Goal: Use online tool/utility: Utilize a website feature to perform a specific function

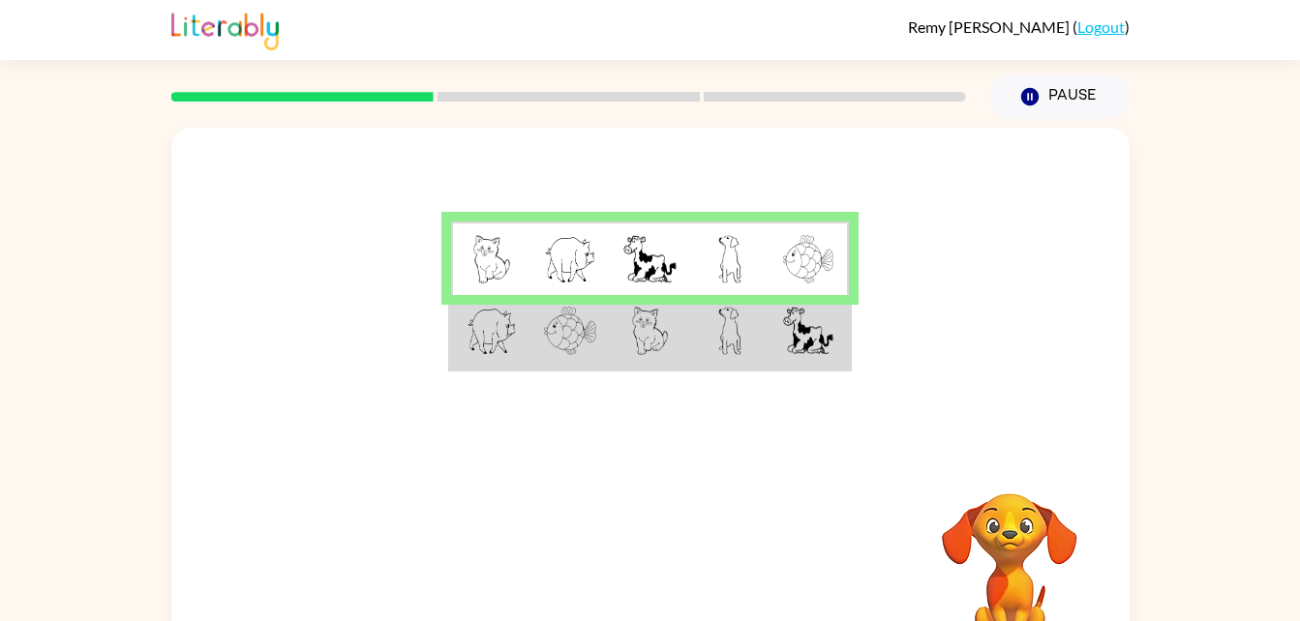
click at [786, 347] on img at bounding box center [808, 331] width 50 height 48
click at [806, 337] on img at bounding box center [808, 331] width 50 height 48
click at [848, 361] on td at bounding box center [808, 332] width 79 height 75
click at [714, 328] on td at bounding box center [729, 332] width 79 height 75
click at [691, 337] on td at bounding box center [729, 332] width 79 height 75
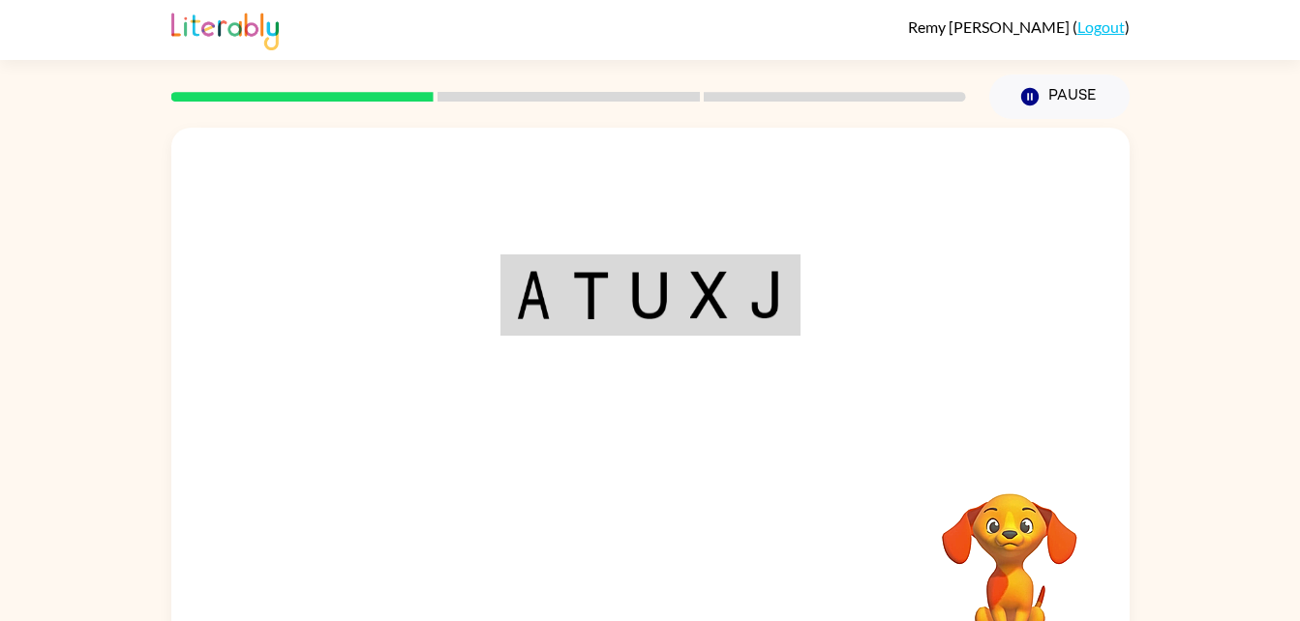
click at [344, 92] on div at bounding box center [568, 97] width 795 height 10
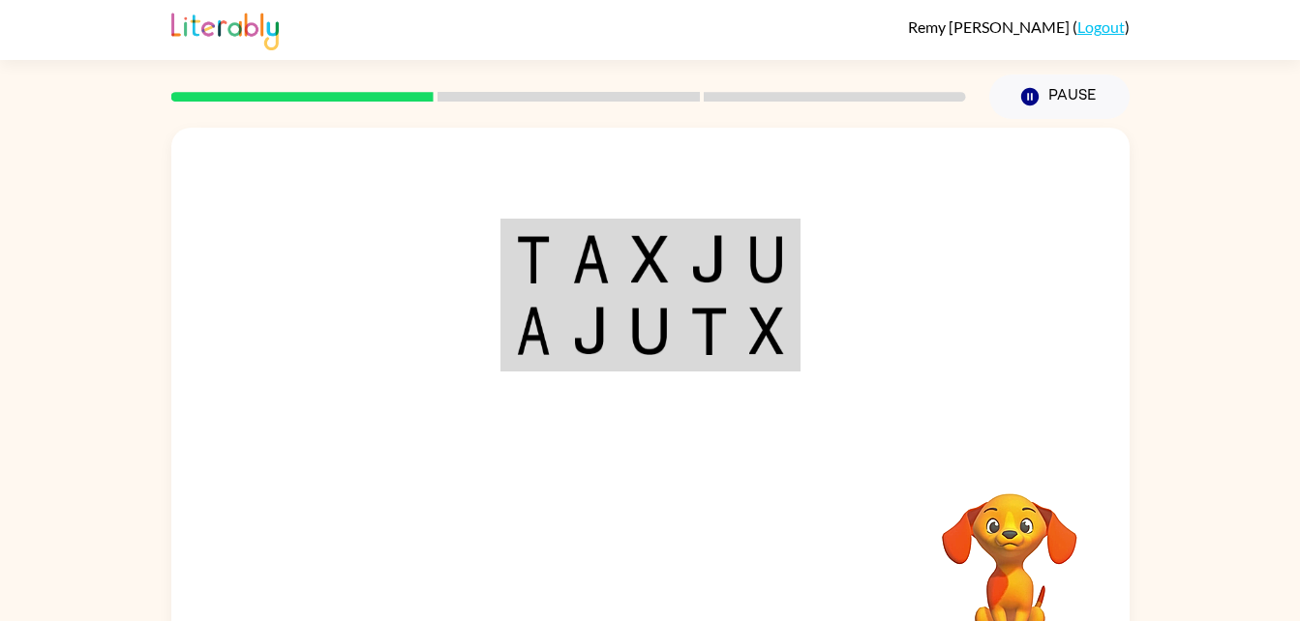
click at [765, 251] on img at bounding box center [766, 259] width 35 height 48
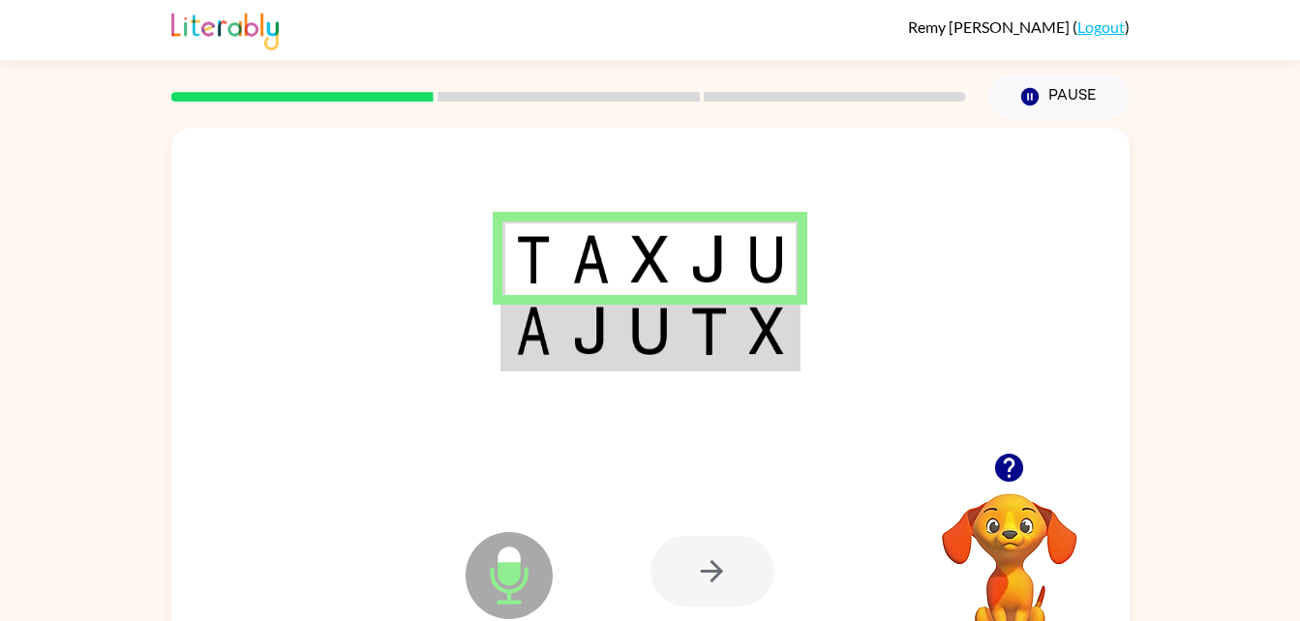
click at [737, 345] on td at bounding box center [708, 332] width 59 height 75
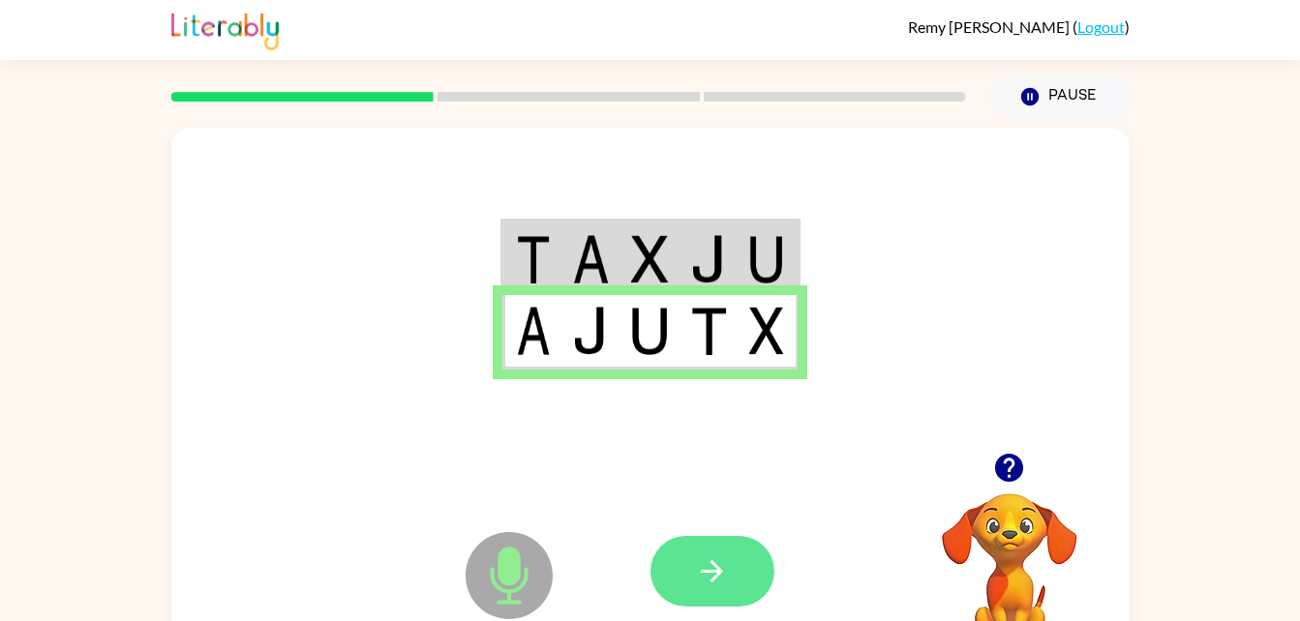
click at [725, 574] on icon "button" at bounding box center [712, 572] width 34 height 34
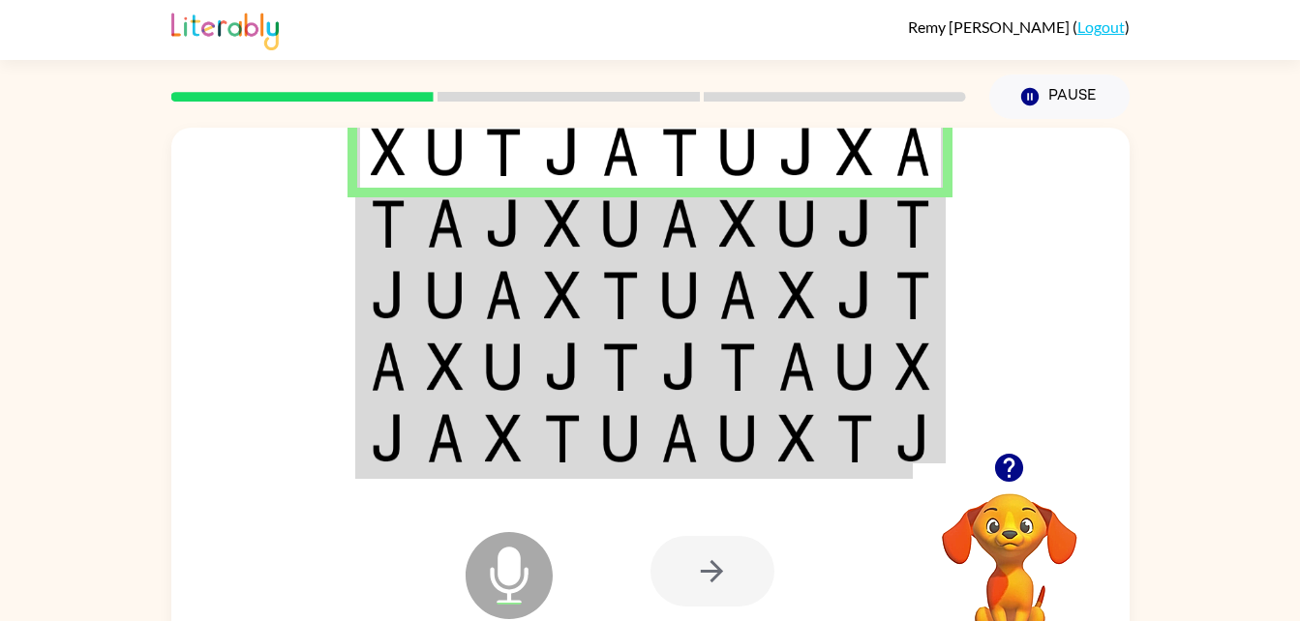
click at [712, 574] on div at bounding box center [712, 571] width 124 height 71
click at [925, 225] on img at bounding box center [912, 223] width 35 height 48
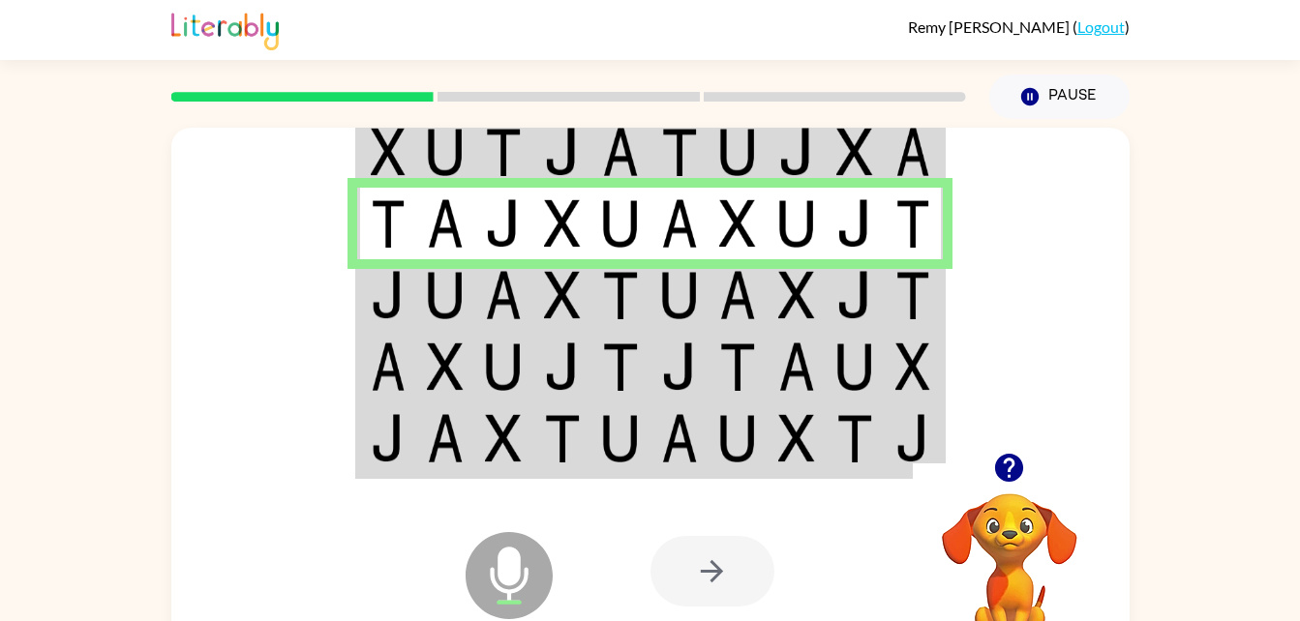
click at [911, 305] on img at bounding box center [912, 295] width 35 height 48
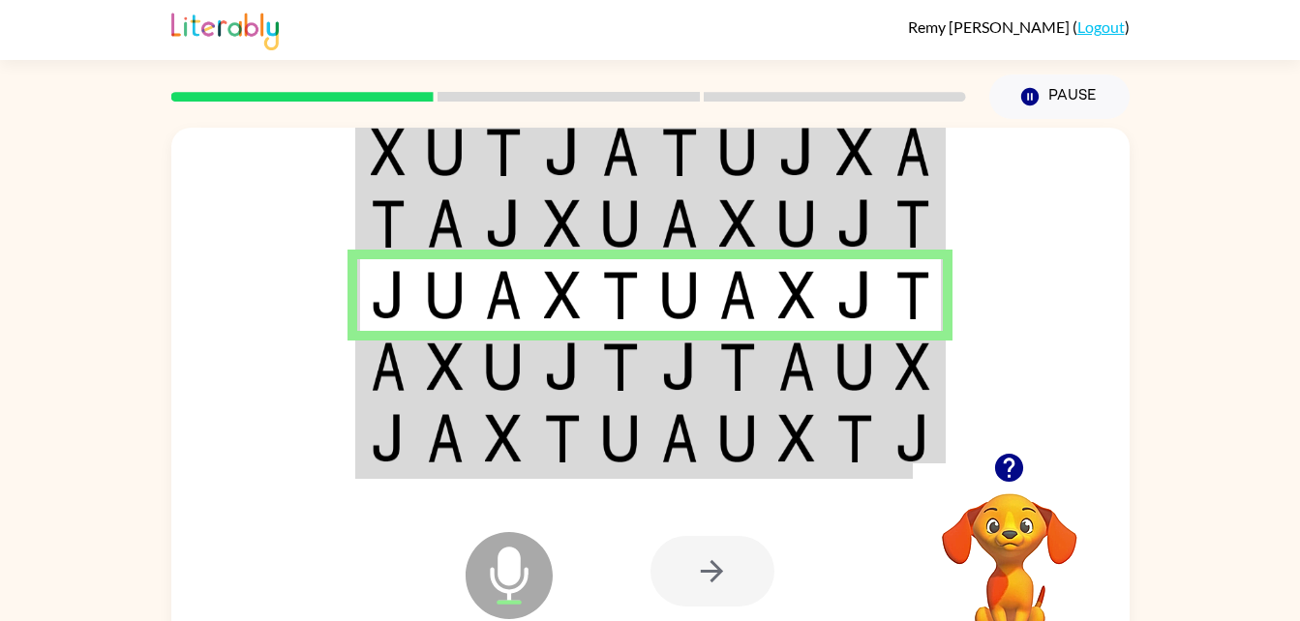
click at [919, 375] on img at bounding box center [912, 367] width 35 height 48
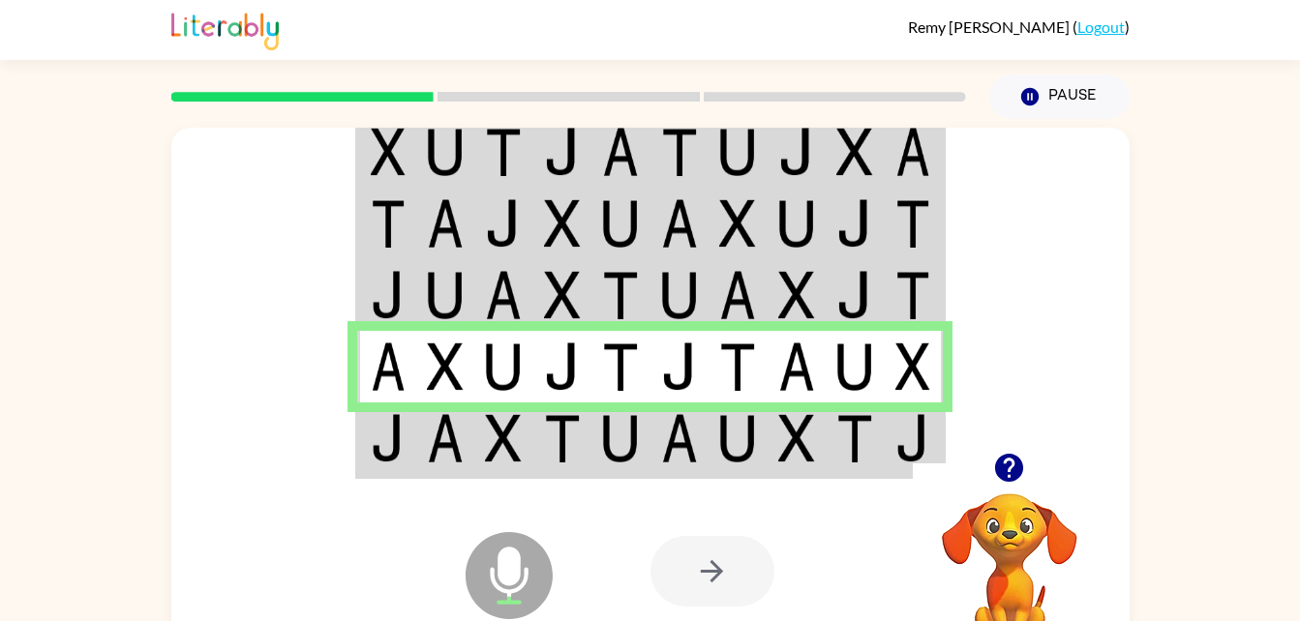
click at [908, 460] on img at bounding box center [912, 438] width 35 height 48
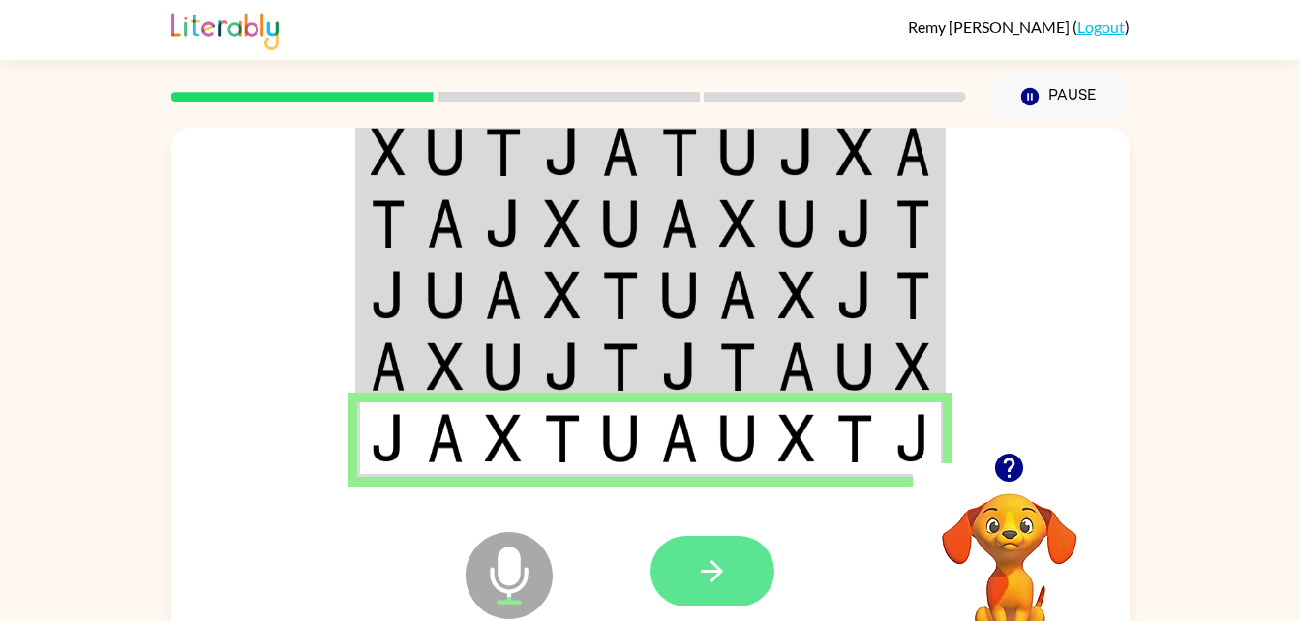
click at [729, 594] on button "button" at bounding box center [712, 571] width 124 height 71
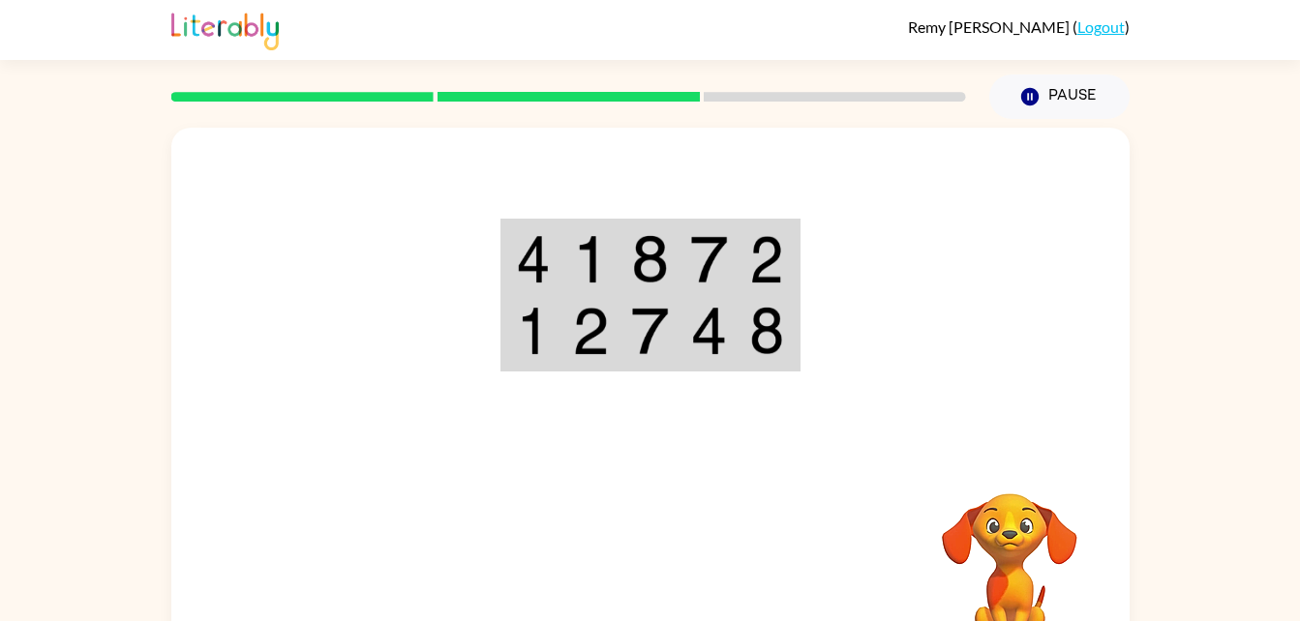
click at [747, 260] on td at bounding box center [767, 259] width 59 height 75
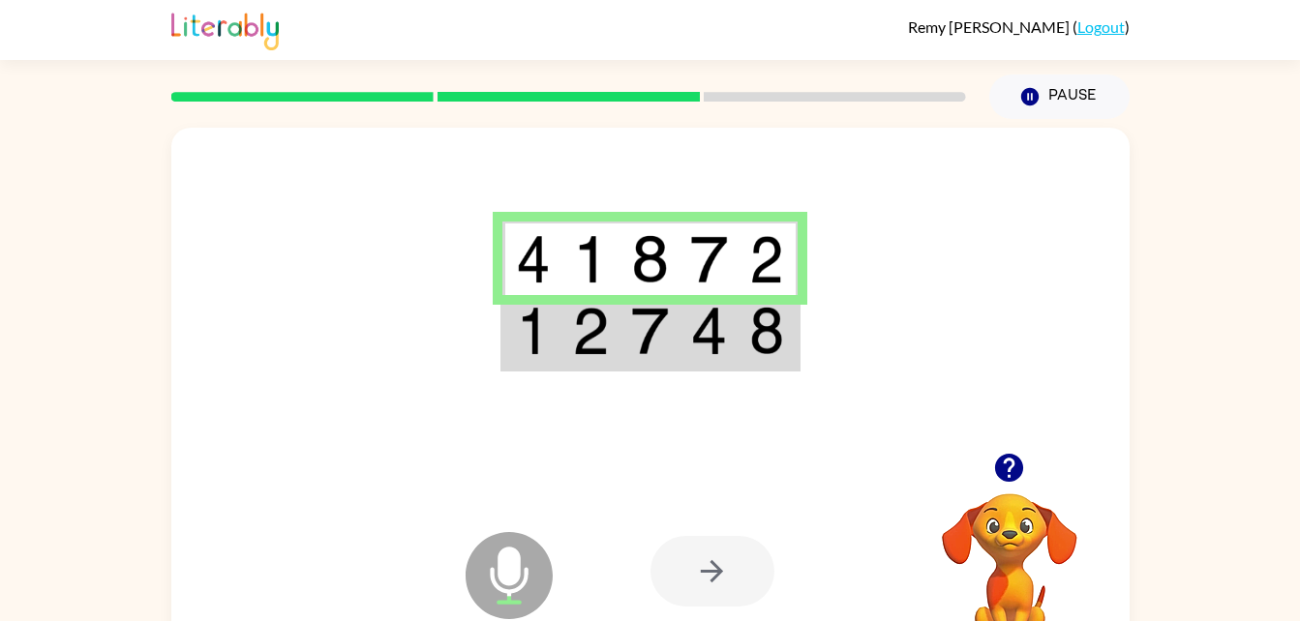
click at [756, 263] on img at bounding box center [766, 259] width 35 height 48
click at [737, 324] on td at bounding box center [708, 332] width 59 height 75
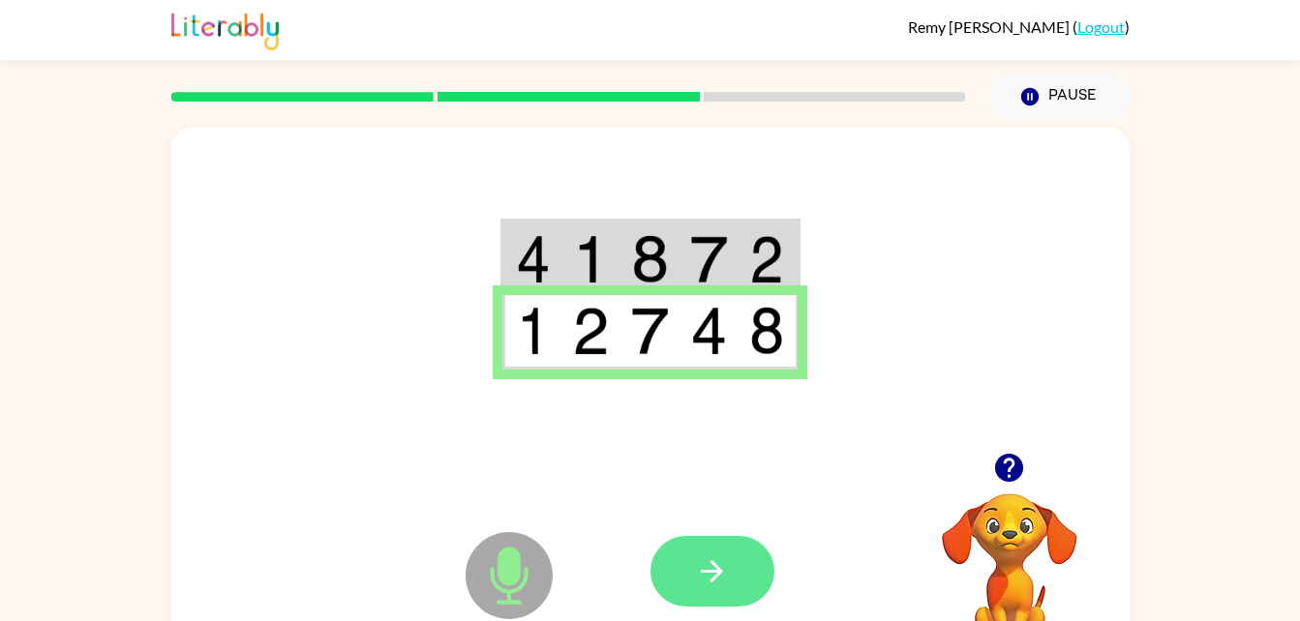
click at [728, 541] on button "button" at bounding box center [712, 571] width 124 height 71
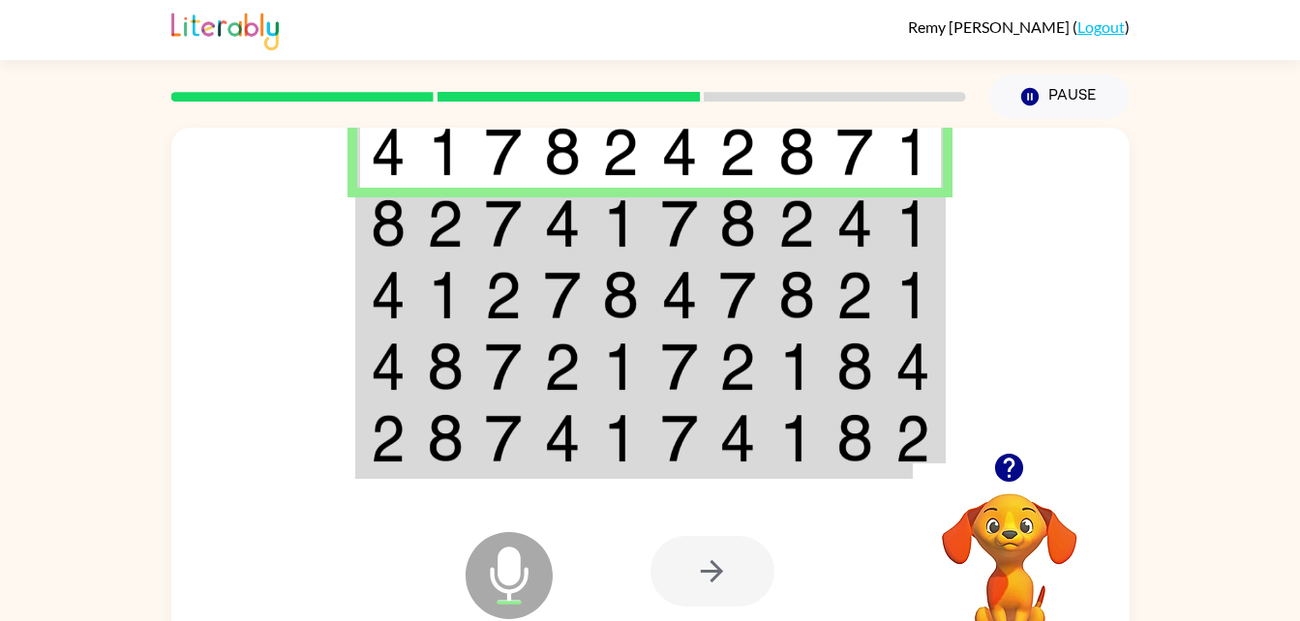
click at [838, 230] on img at bounding box center [854, 223] width 37 height 48
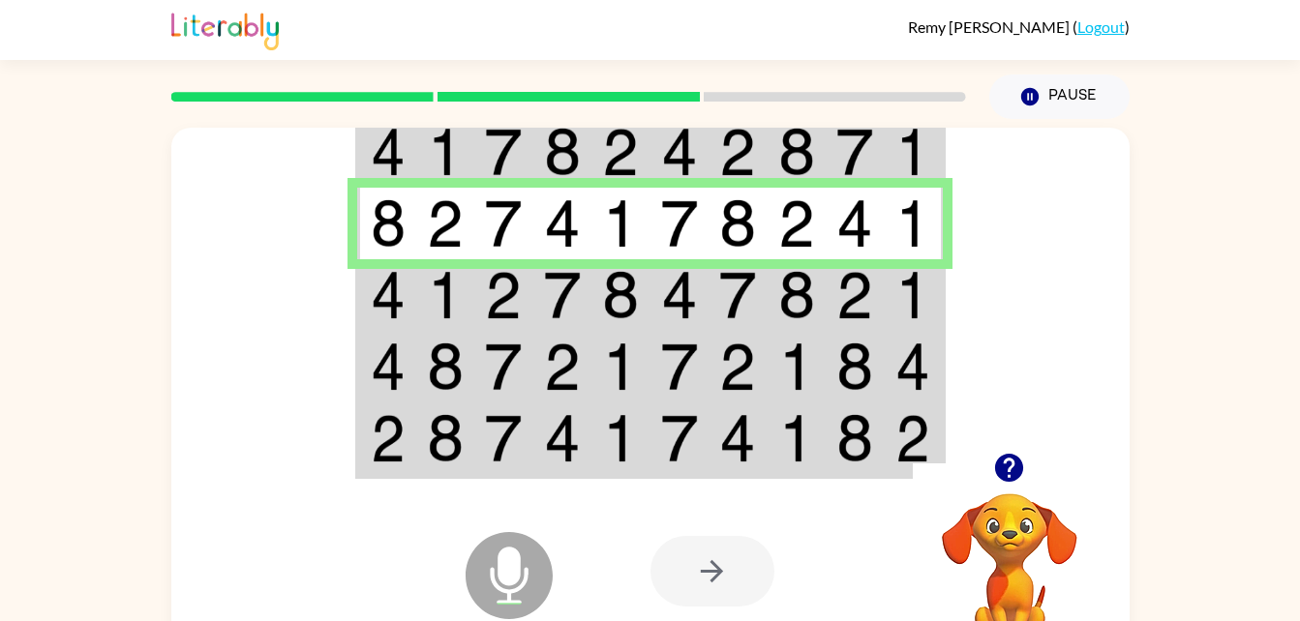
click at [879, 321] on td at bounding box center [855, 295] width 59 height 72
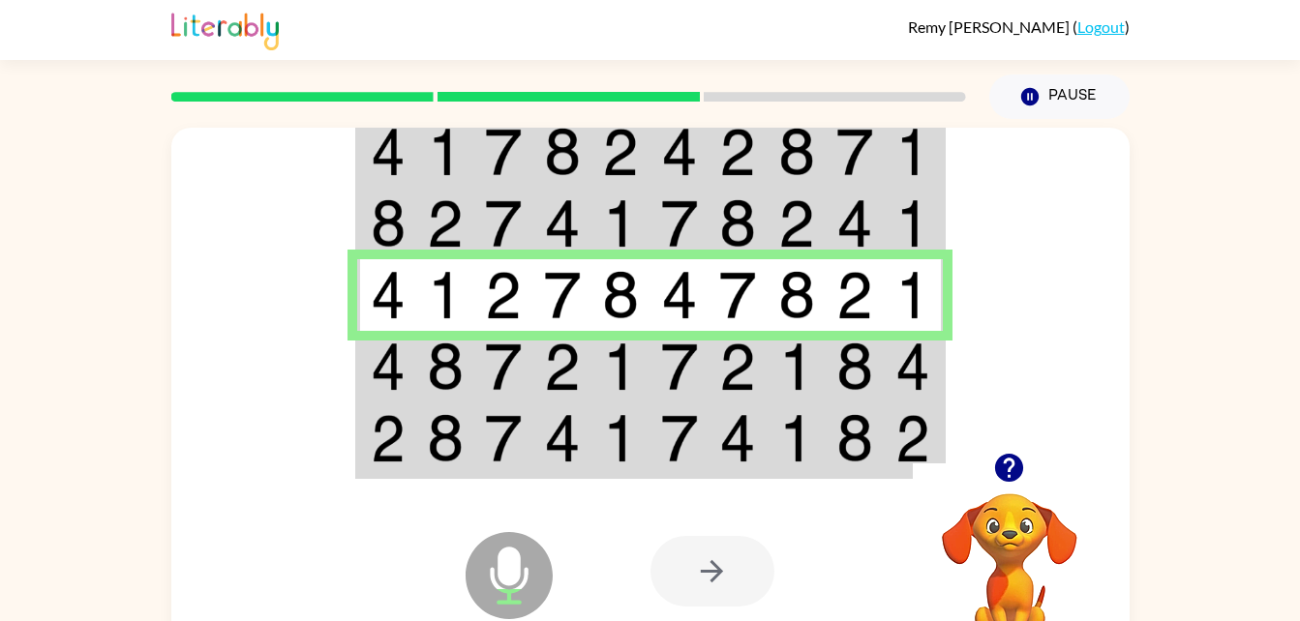
click at [893, 379] on td at bounding box center [914, 367] width 59 height 72
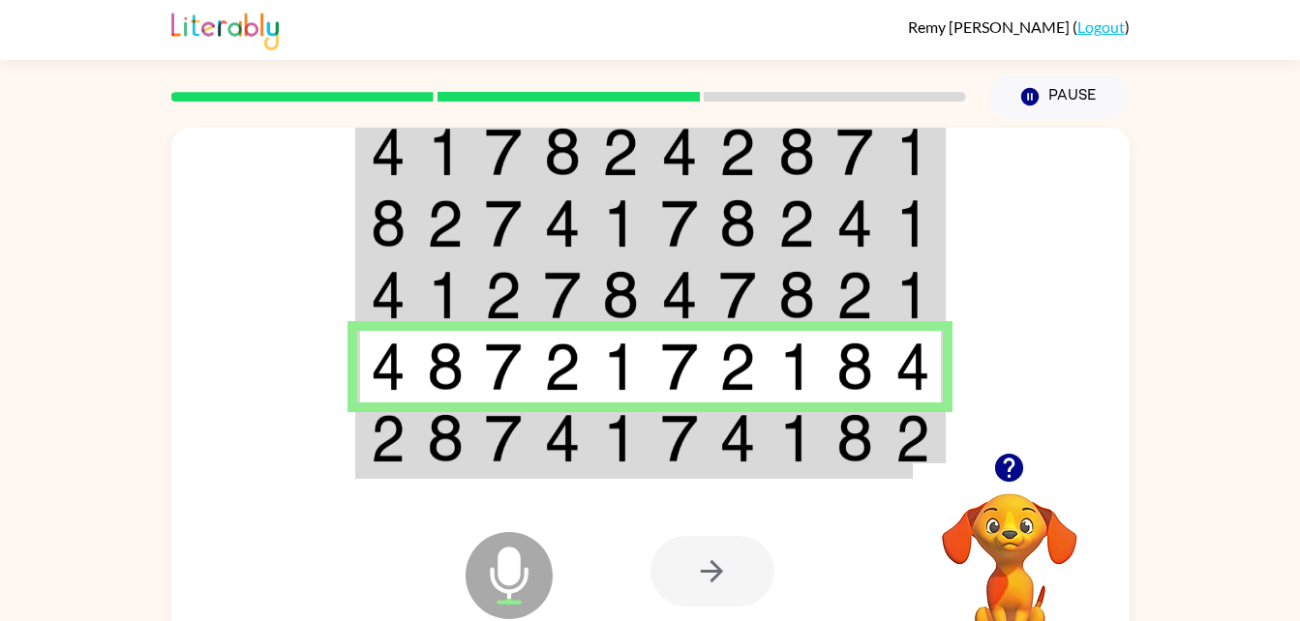
click at [875, 438] on td at bounding box center [855, 440] width 59 height 75
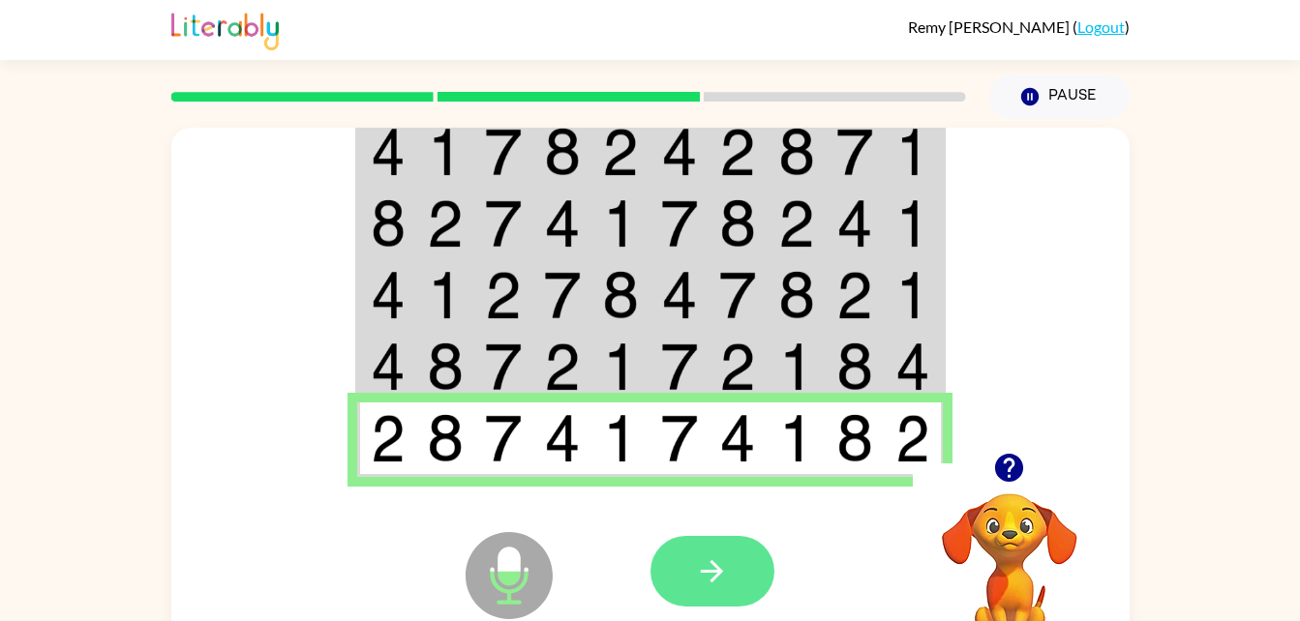
click at [723, 573] on icon "button" at bounding box center [712, 572] width 34 height 34
